Goal: Information Seeking & Learning: Learn about a topic

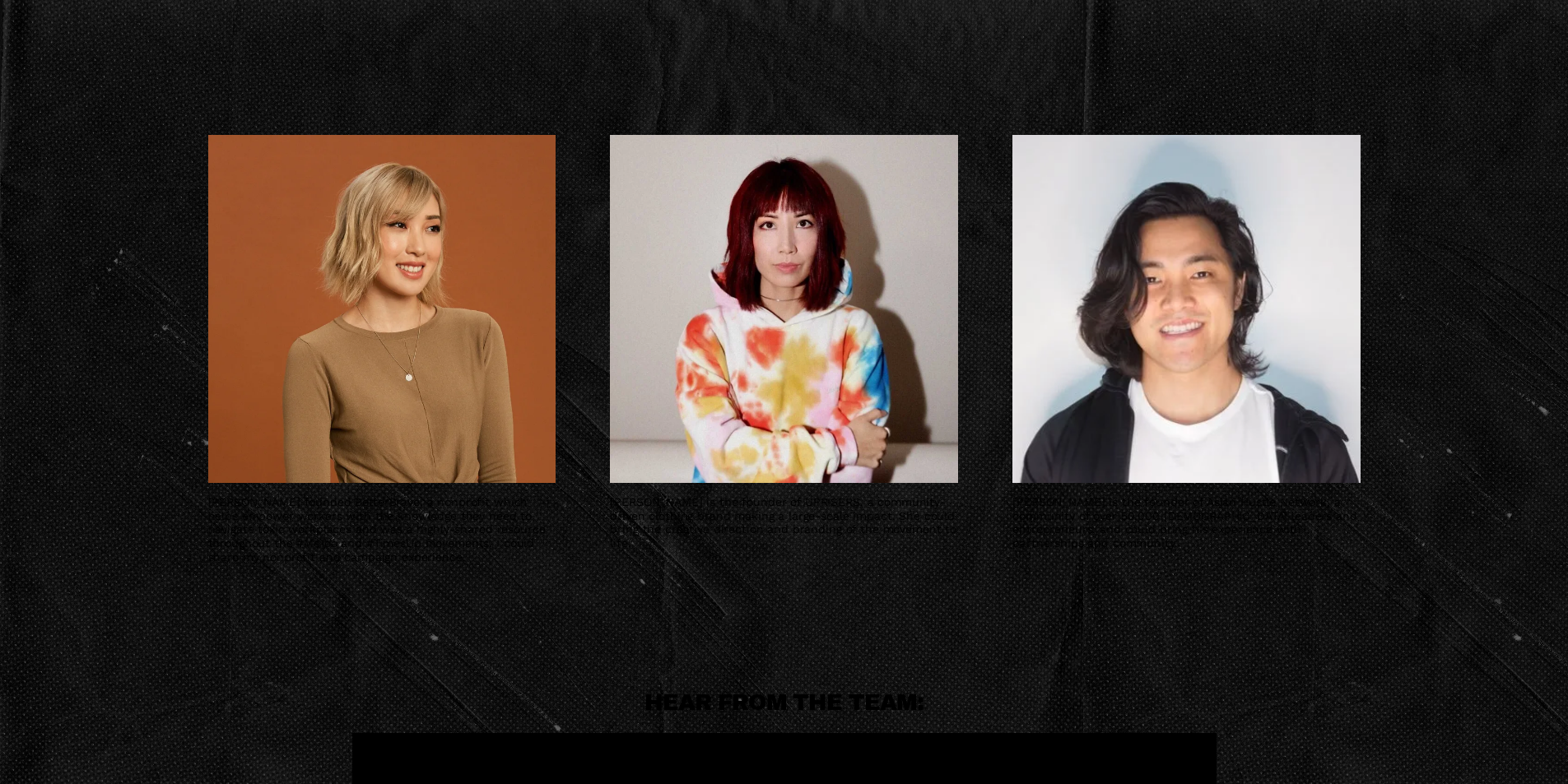
scroll to position [1152, 0]
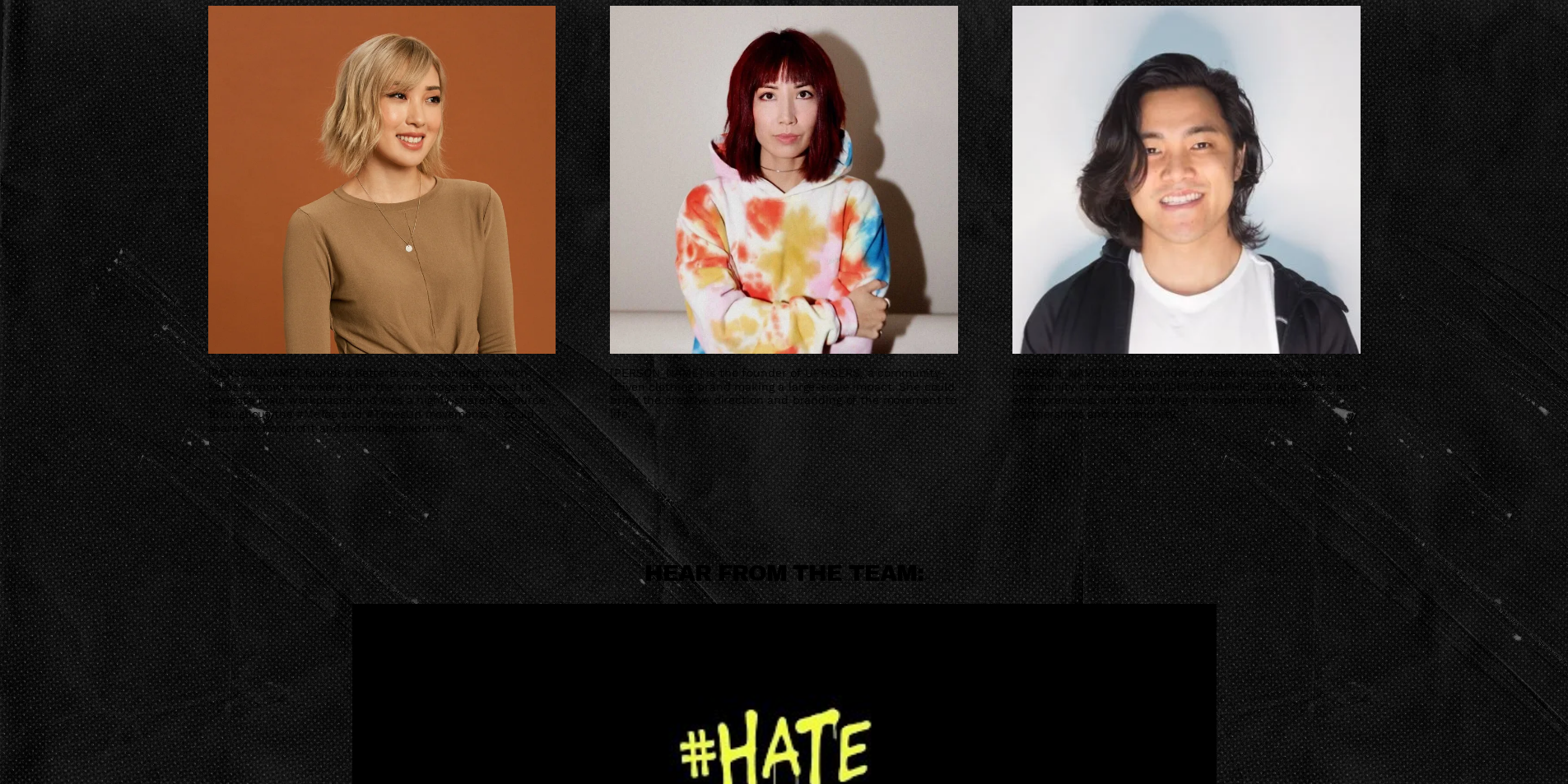
drag, startPoint x: 612, startPoint y: 371, endPoint x: 906, endPoint y: 429, distance: 299.7
click at [879, 429] on figcaption "[PERSON_NAME] is the founder of UPRISERS, a community-driven clothing brand mak…" at bounding box center [784, 393] width 347 height 80
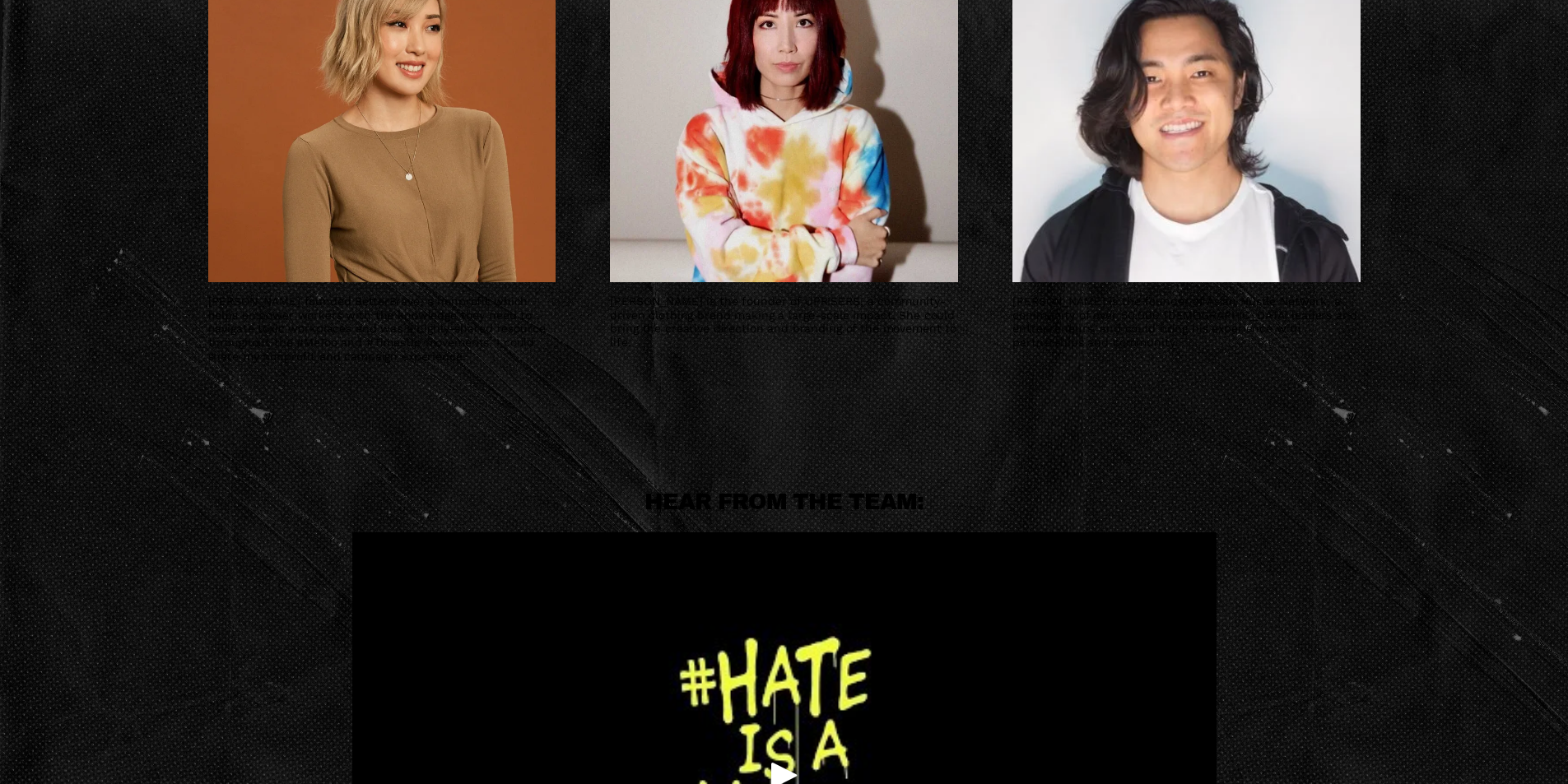
scroll to position [1234, 0]
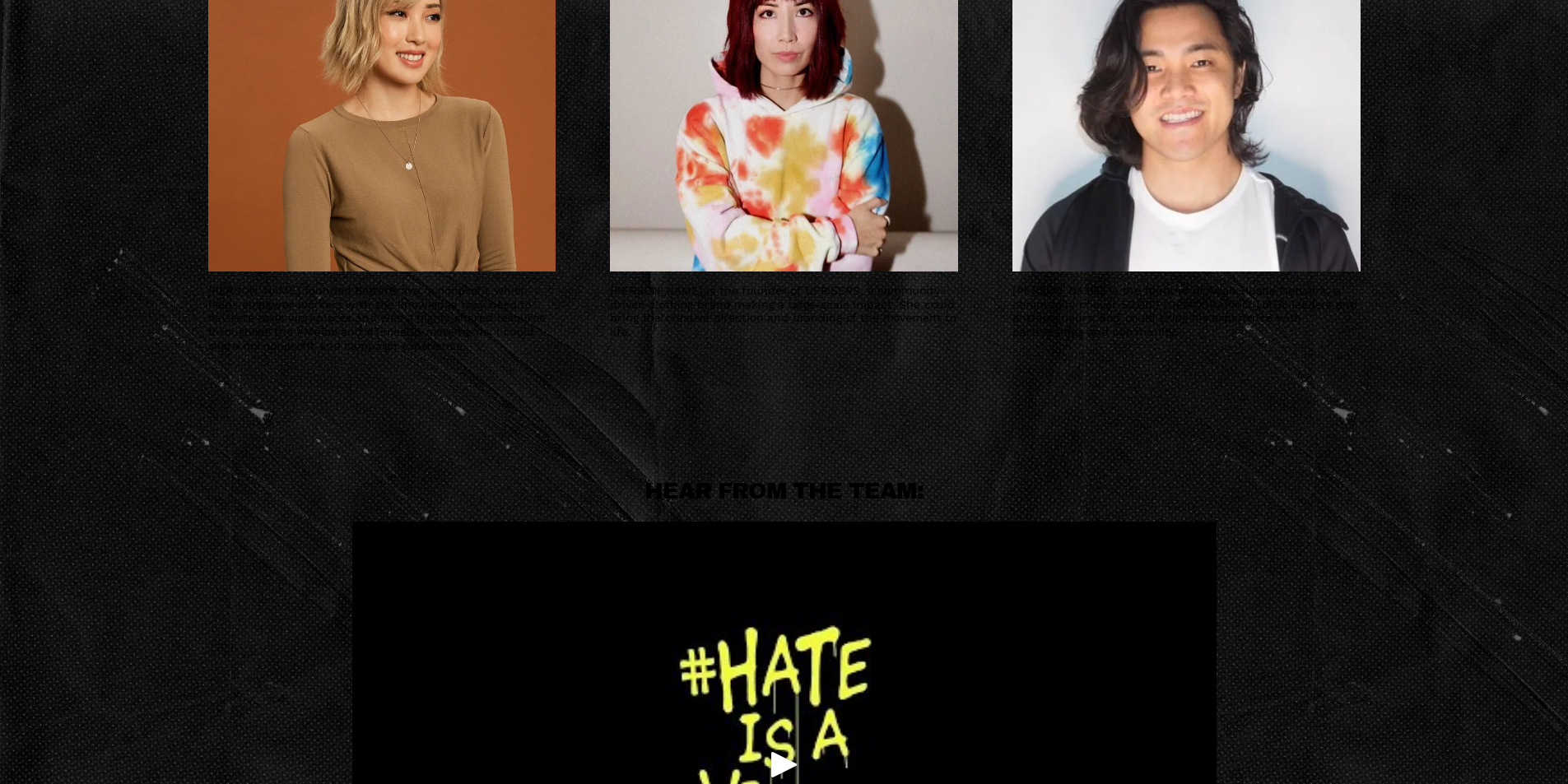
click at [554, 322] on p "[PERSON_NAME] founded BetterBrave, a nonprofit which helps empower workers with…" at bounding box center [382, 318] width 347 height 69
drag, startPoint x: 378, startPoint y: 315, endPoint x: 297, endPoint y: 318, distance: 81.1
click at [299, 318] on p "[PERSON_NAME] founded BetterBrave, a nonprofit which helps empower workers with…" at bounding box center [382, 318] width 347 height 69
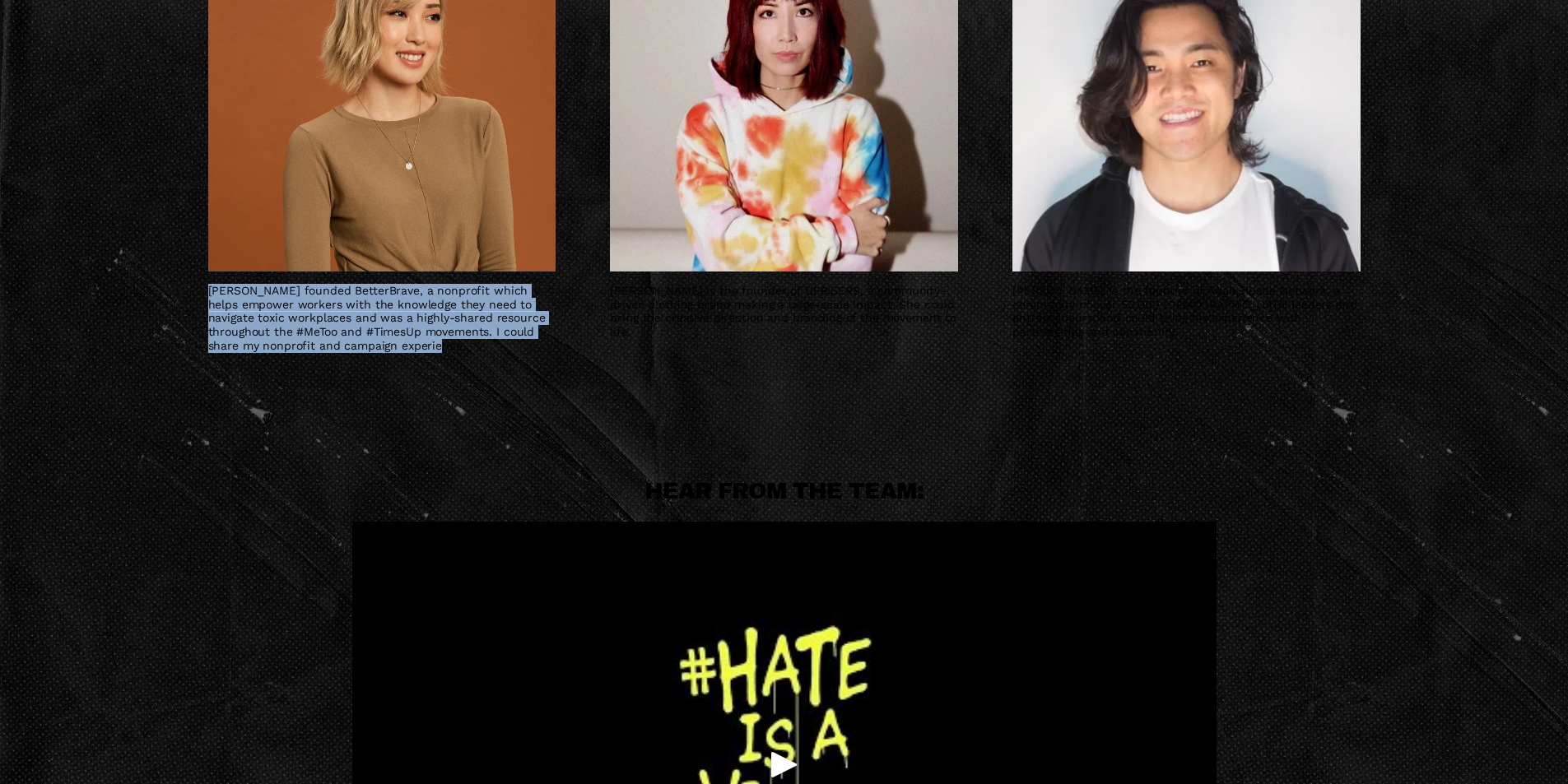
drag, startPoint x: 188, startPoint y: 293, endPoint x: 557, endPoint y: 378, distance: 378.7
click at [557, 378] on div "[PERSON_NAME] founded BetterBrave, a nonprofit which helps empower workers with…" at bounding box center [784, 143] width 1277 height 567
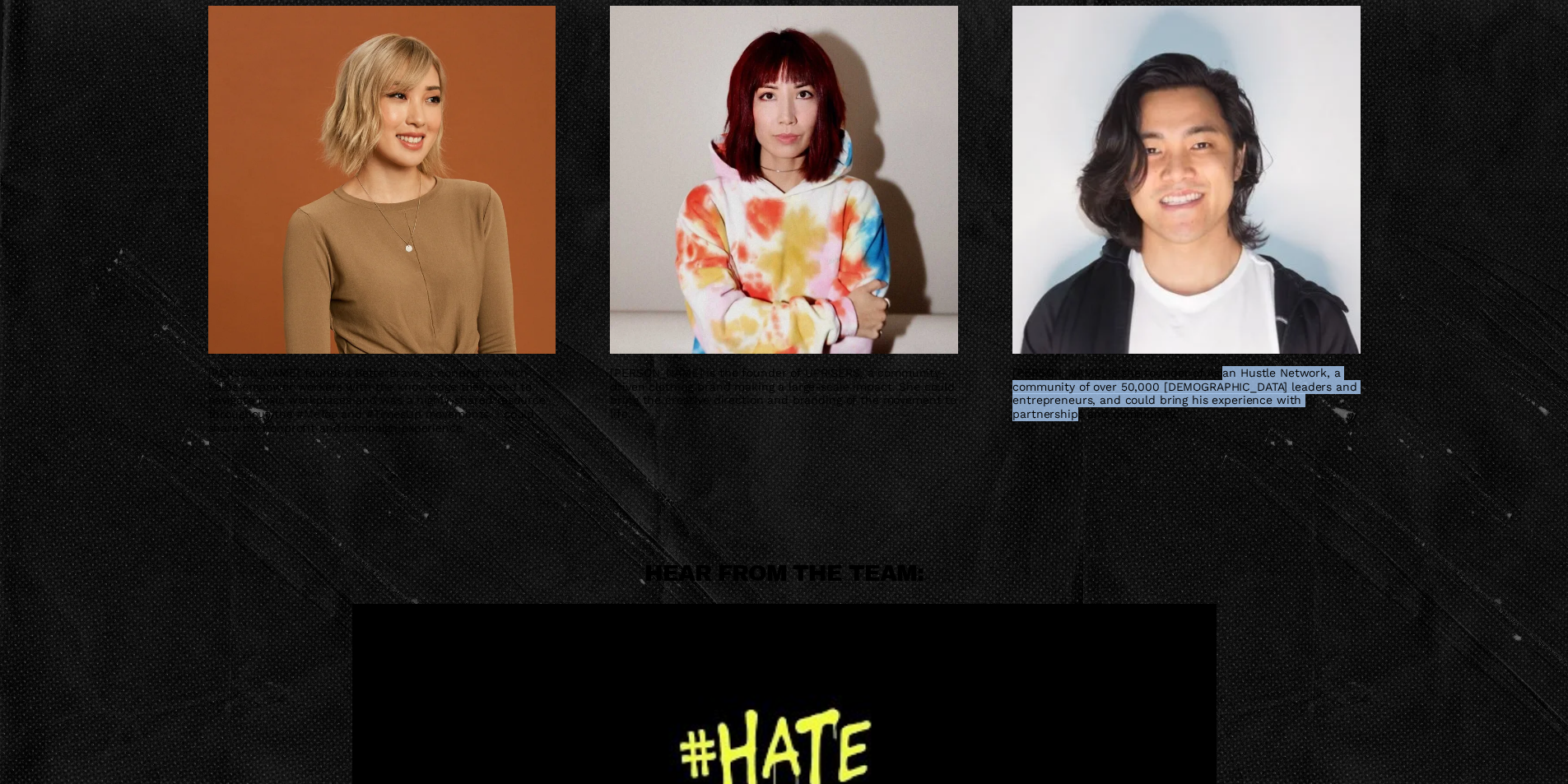
drag, startPoint x: 1215, startPoint y: 372, endPoint x: 1554, endPoint y: 451, distance: 348.1
click at [1451, 439] on div "[PERSON_NAME] founded BetterBrave, a nonprofit which helps empower workers with…" at bounding box center [784, 226] width 1568 height 567
click at [1441, 413] on div "[PERSON_NAME] founded BetterBrave, a nonprofit which helps empower workers with…" at bounding box center [784, 226] width 1568 height 567
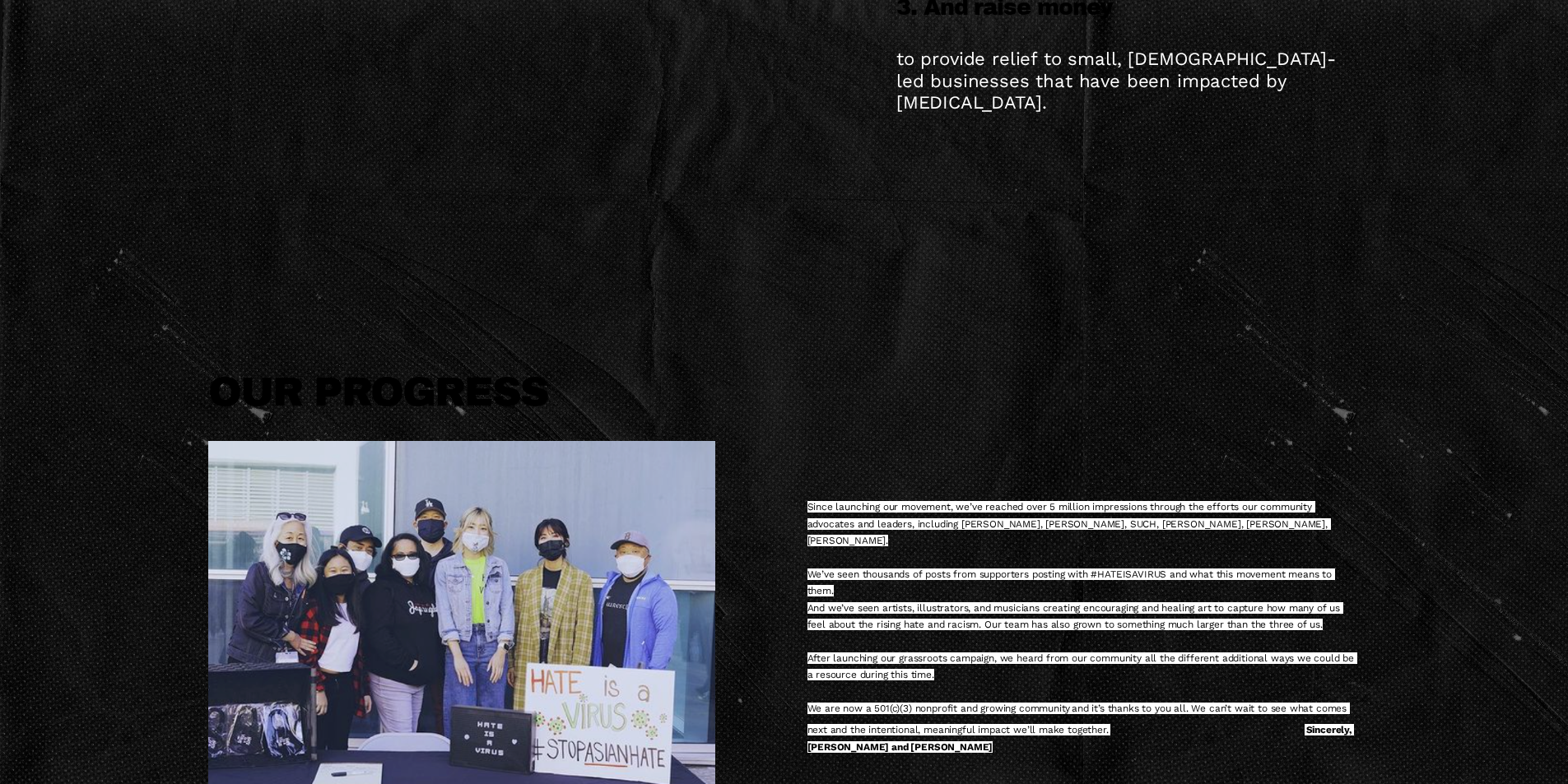
scroll to position [2879, 0]
